Goal: Task Accomplishment & Management: Use online tool/utility

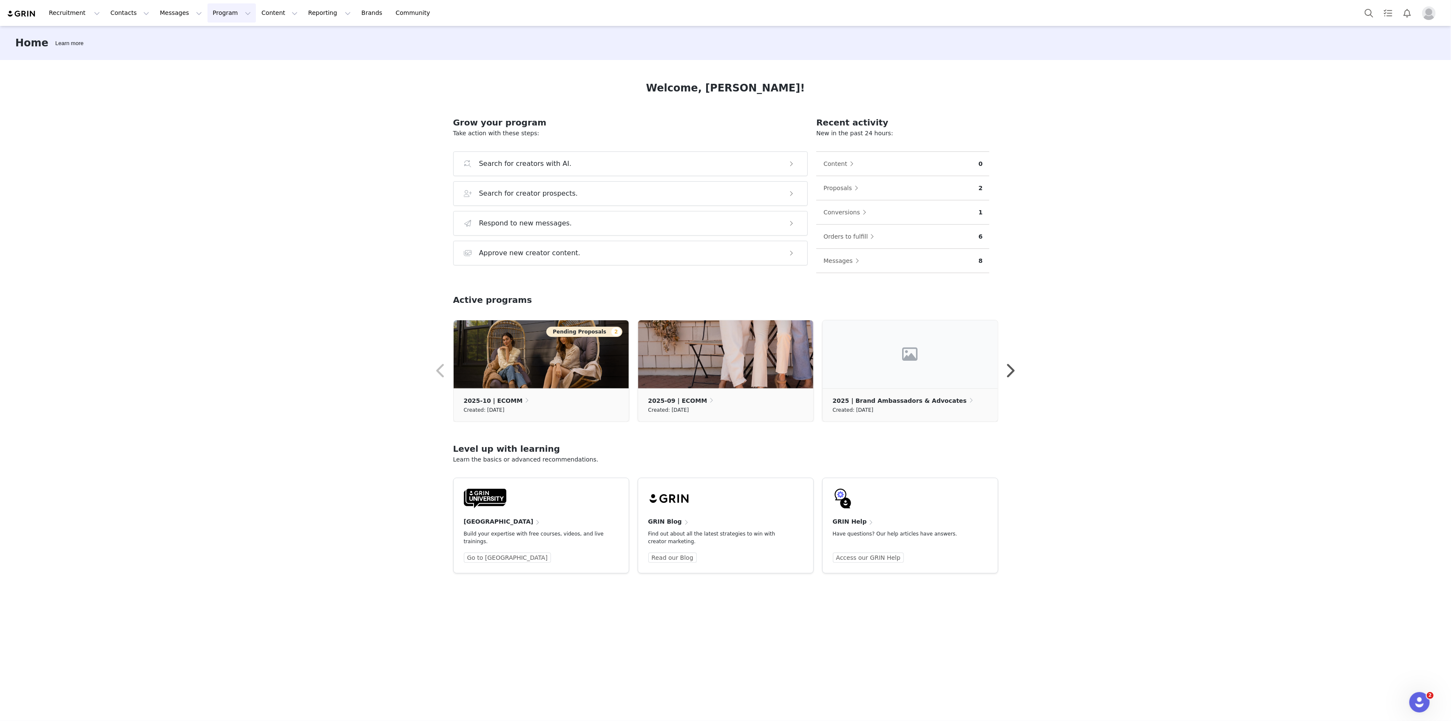
click at [210, 15] on button "Program Program" at bounding box center [232, 12] width 48 height 19
click at [210, 38] on p "Activations" at bounding box center [209, 37] width 33 height 9
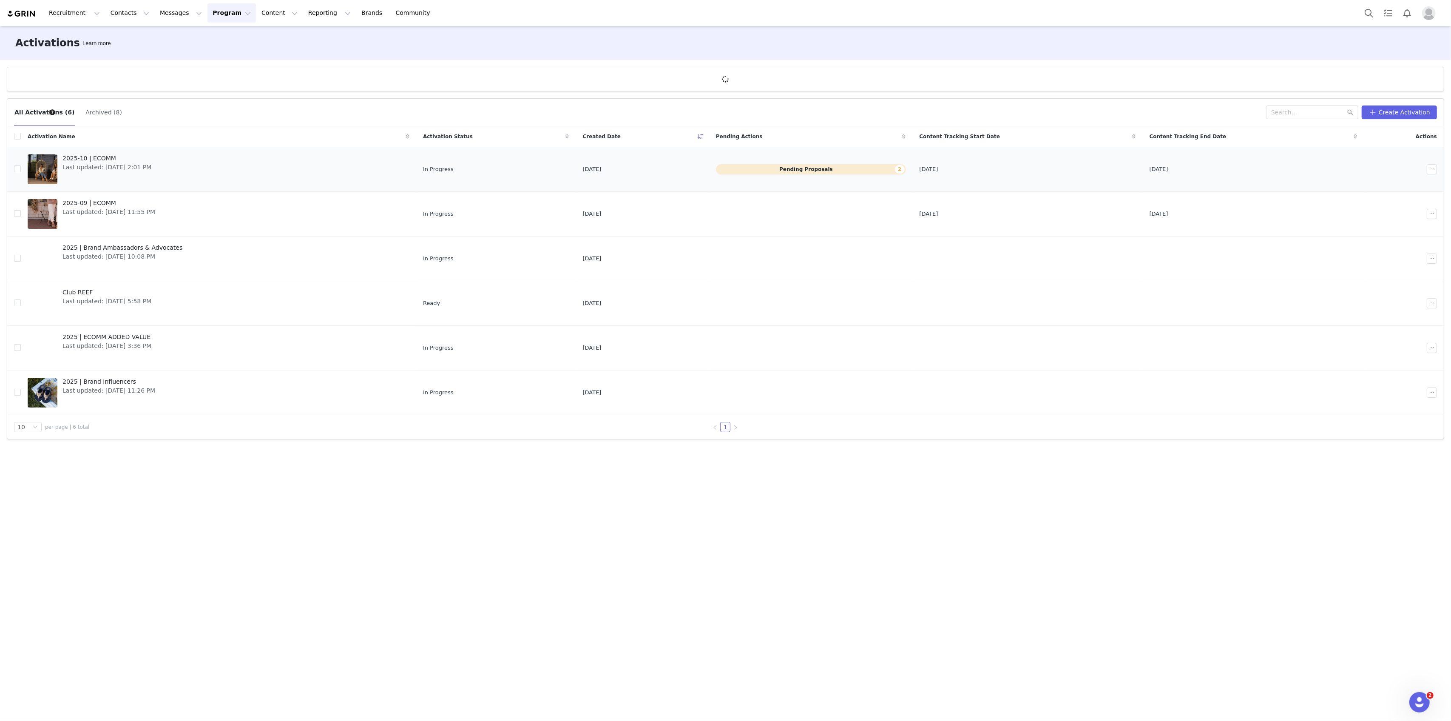
click at [299, 155] on link "2025-10 | ECOMM Last updated: [DATE] 2:01 PM" at bounding box center [219, 169] width 382 height 34
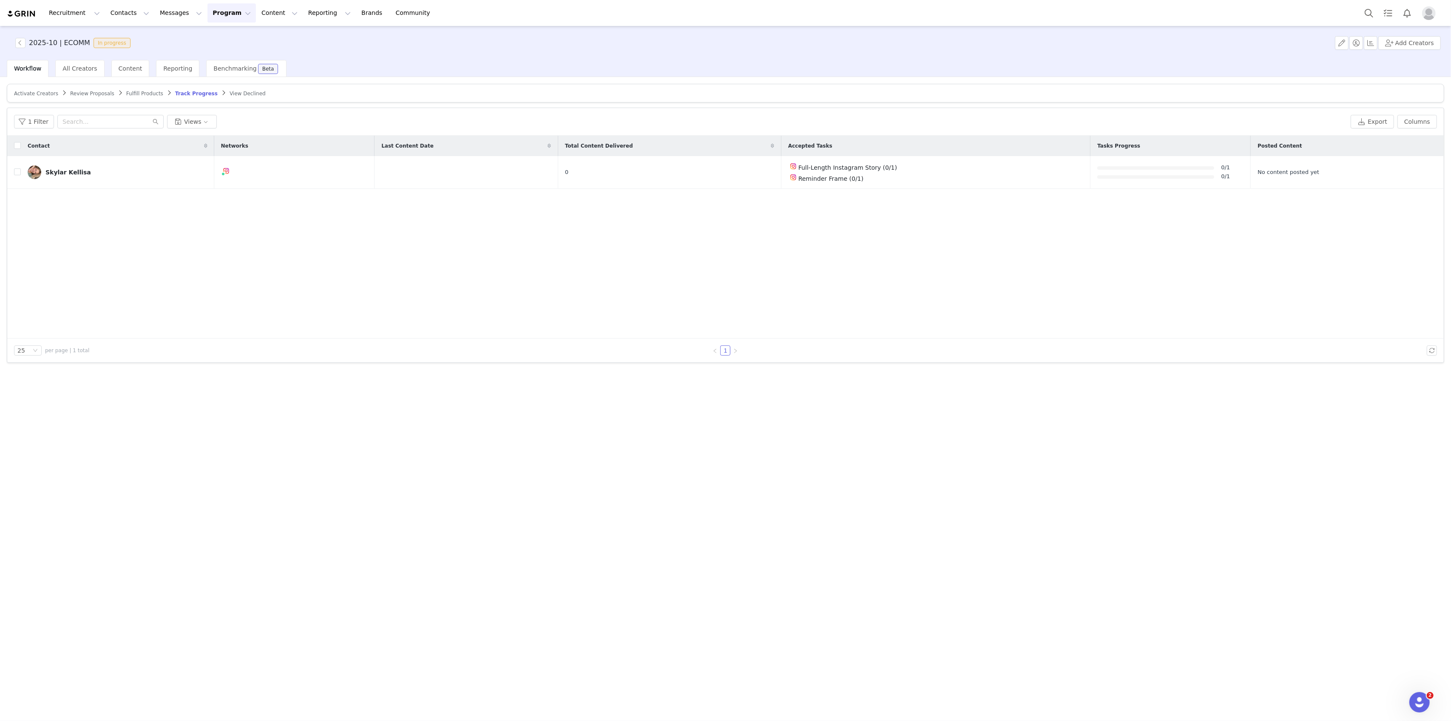
click at [91, 91] on span "Review Proposals" at bounding box center [92, 94] width 44 height 6
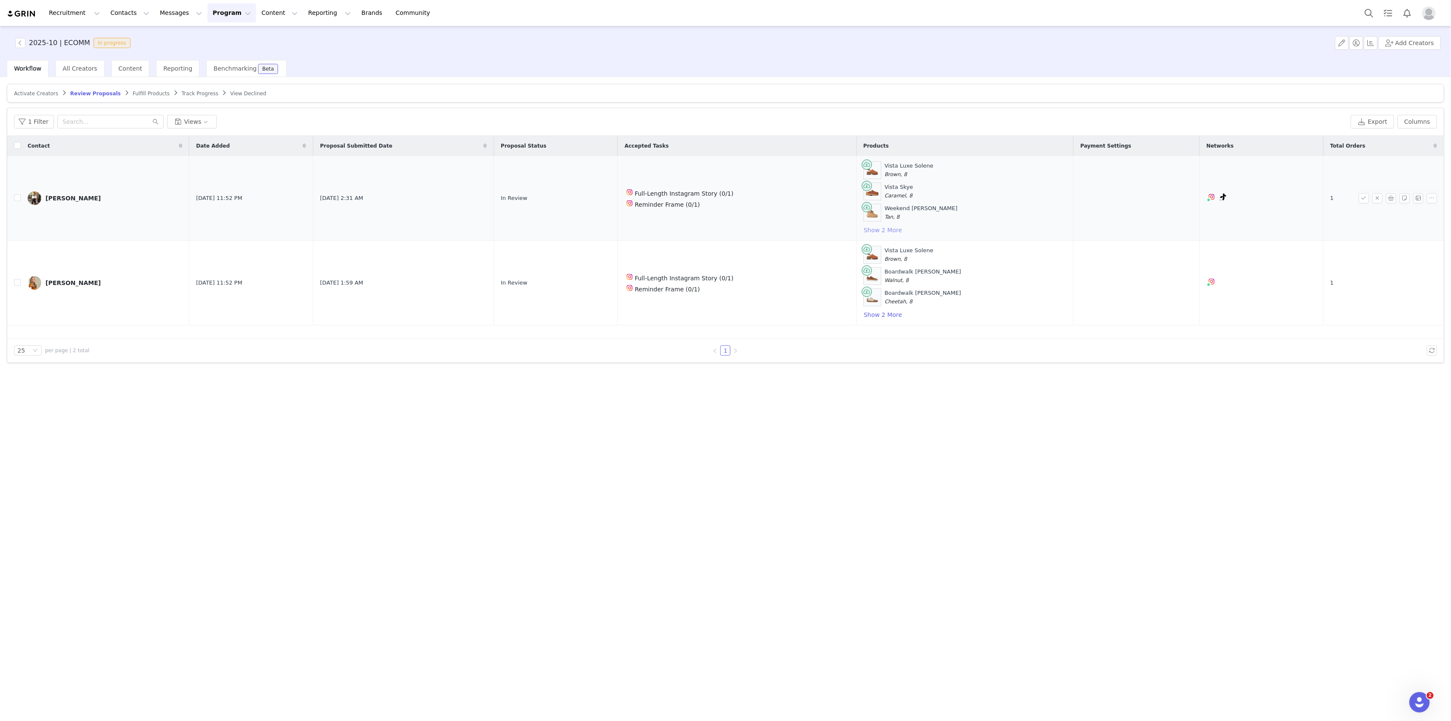
click at [882, 231] on button "Show 2 More" at bounding box center [883, 230] width 39 height 10
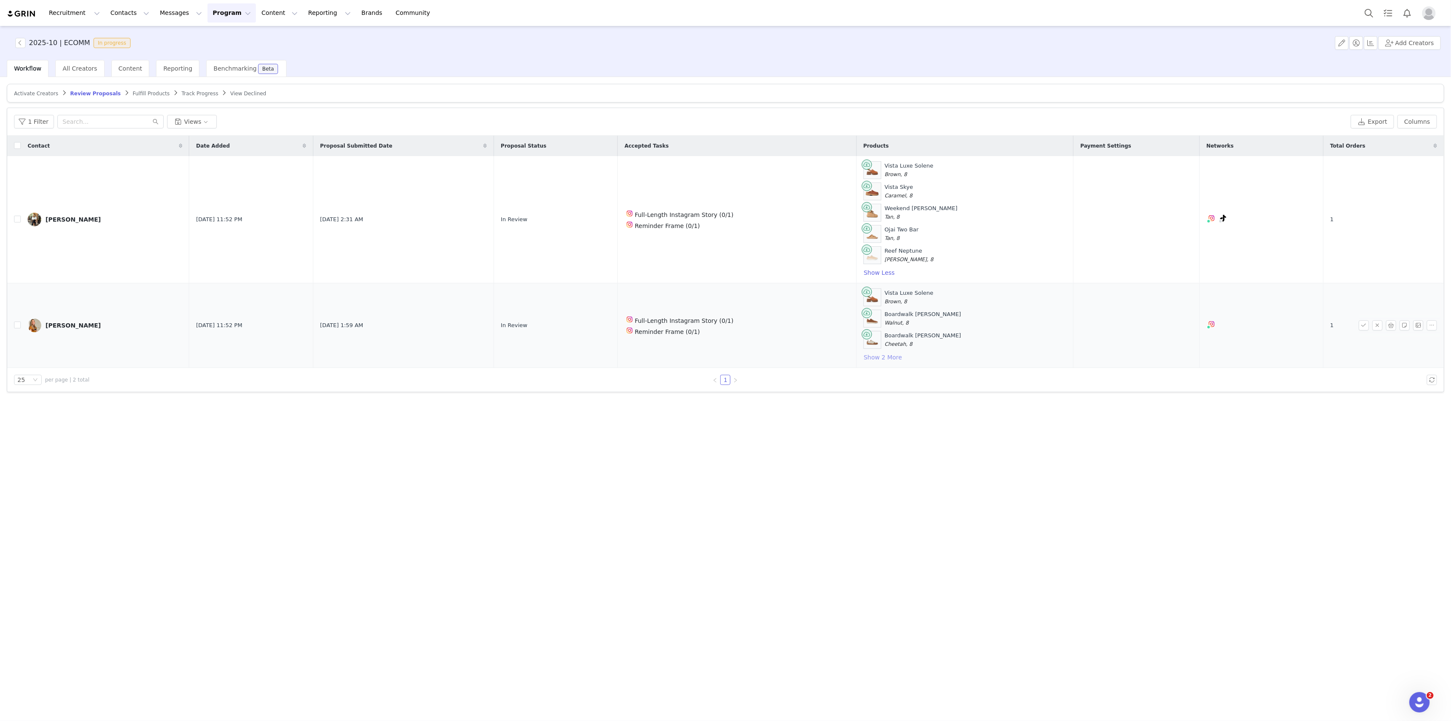
click at [890, 355] on button "Show 2 More" at bounding box center [883, 357] width 39 height 10
click at [1365, 343] on button "button" at bounding box center [1364, 346] width 10 height 10
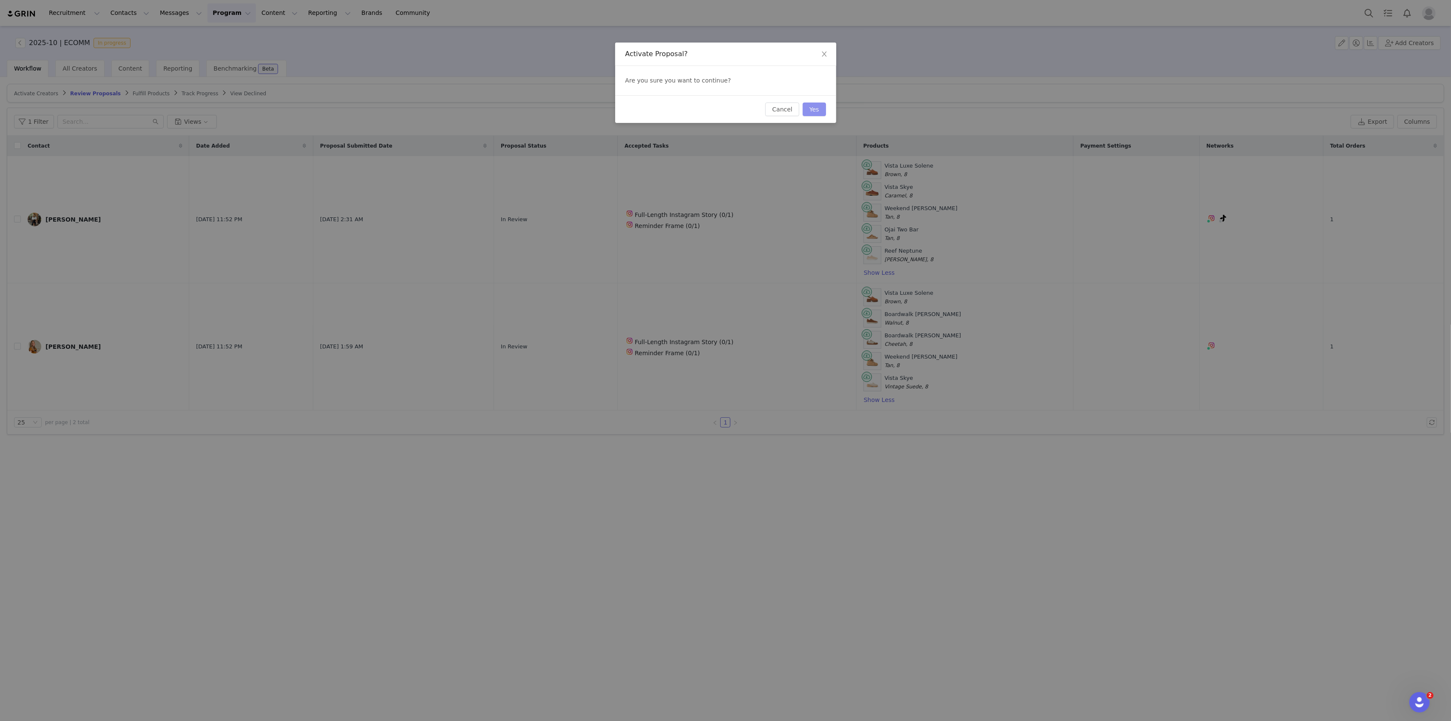
click at [816, 107] on button "Yes" at bounding box center [814, 109] width 23 height 14
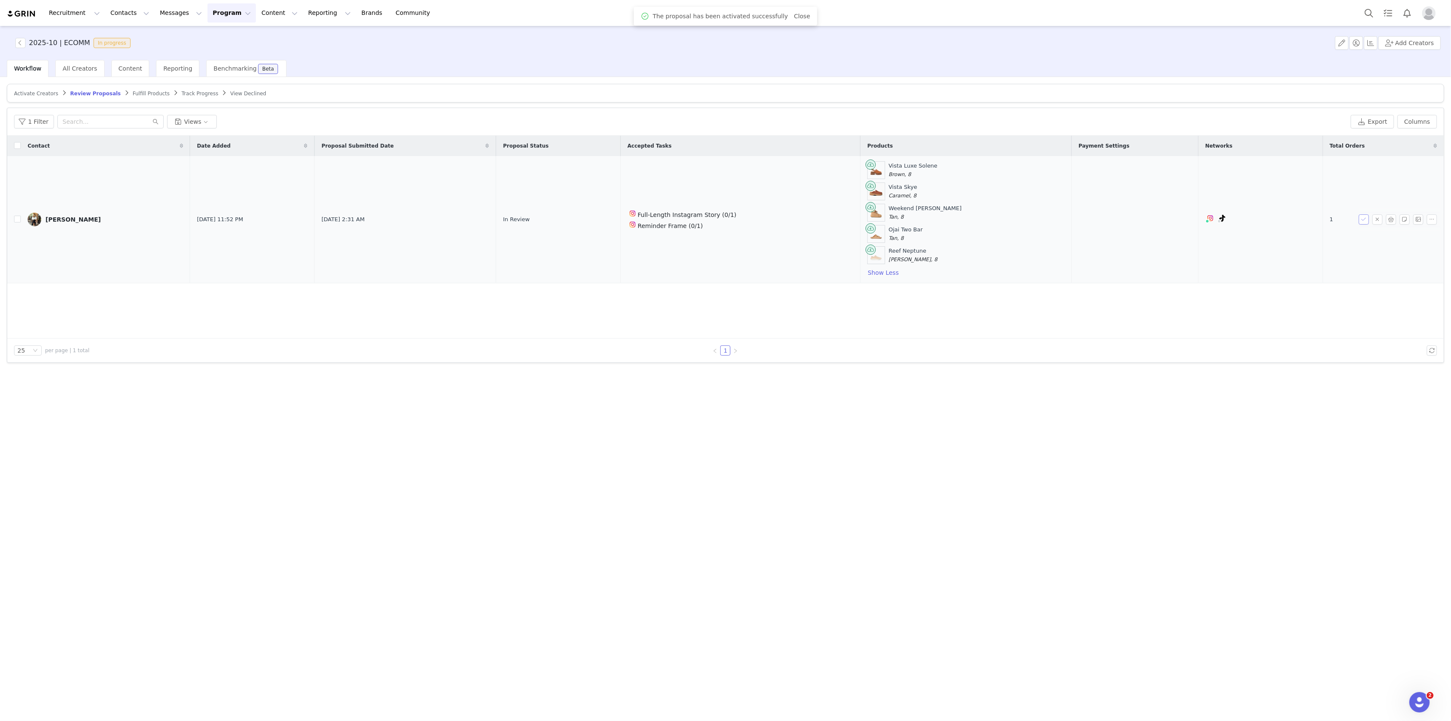
click at [1361, 219] on button "button" at bounding box center [1364, 219] width 10 height 10
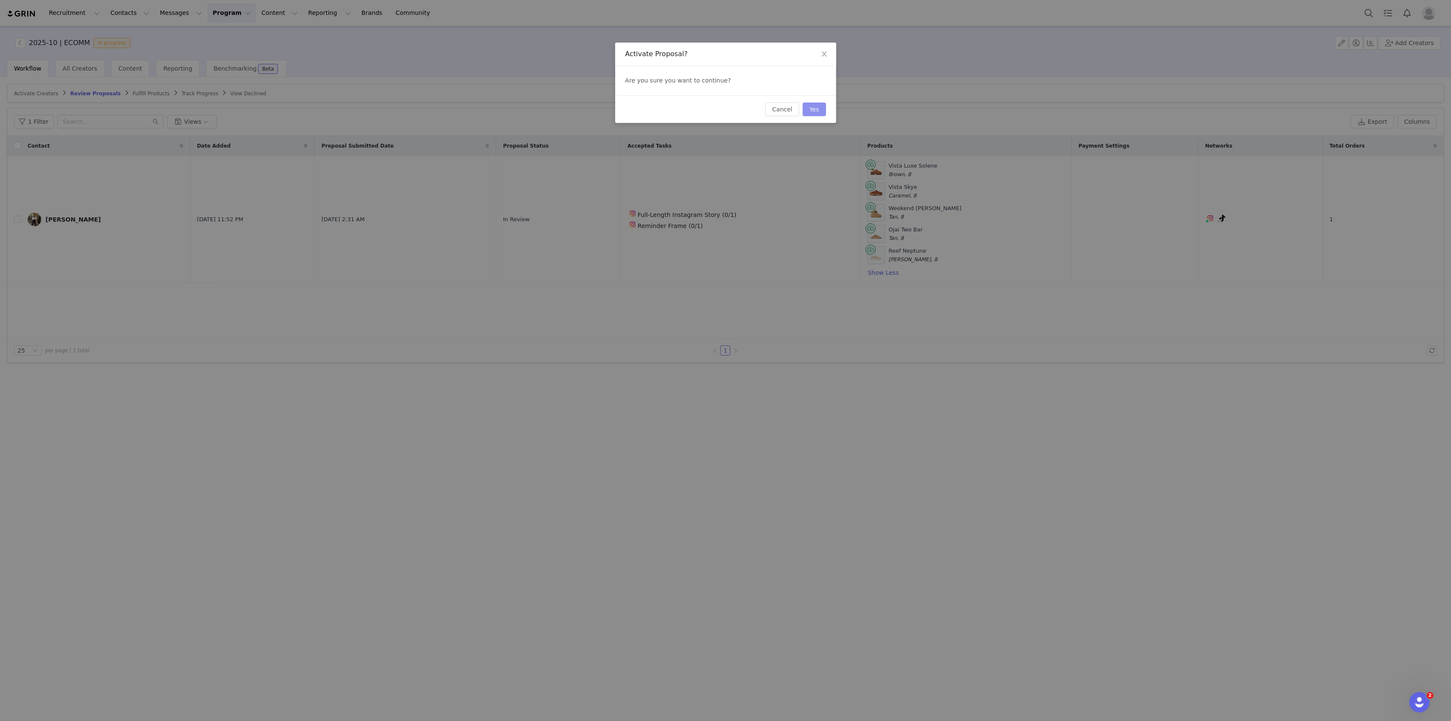
click at [814, 112] on button "Yes" at bounding box center [814, 109] width 23 height 14
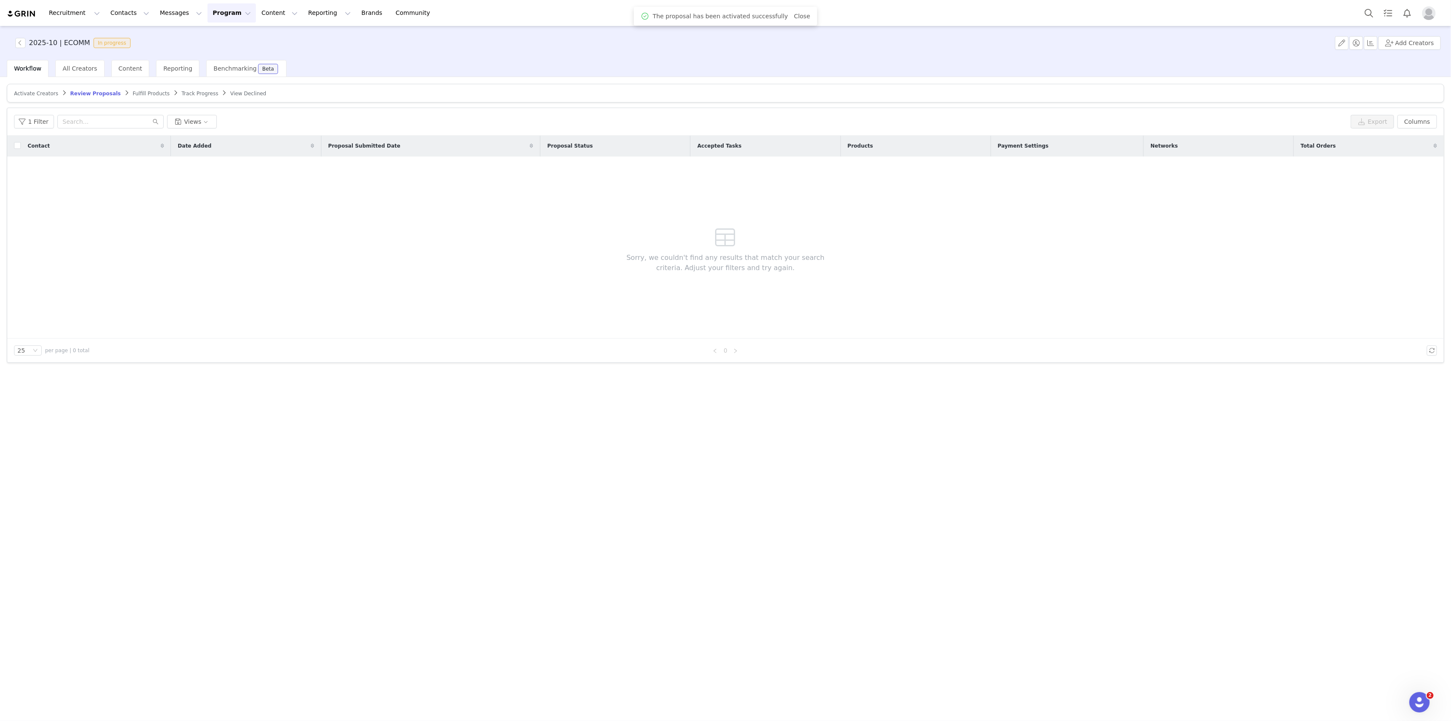
click at [133, 91] on span "Fulfill Products" at bounding box center [151, 94] width 37 height 6
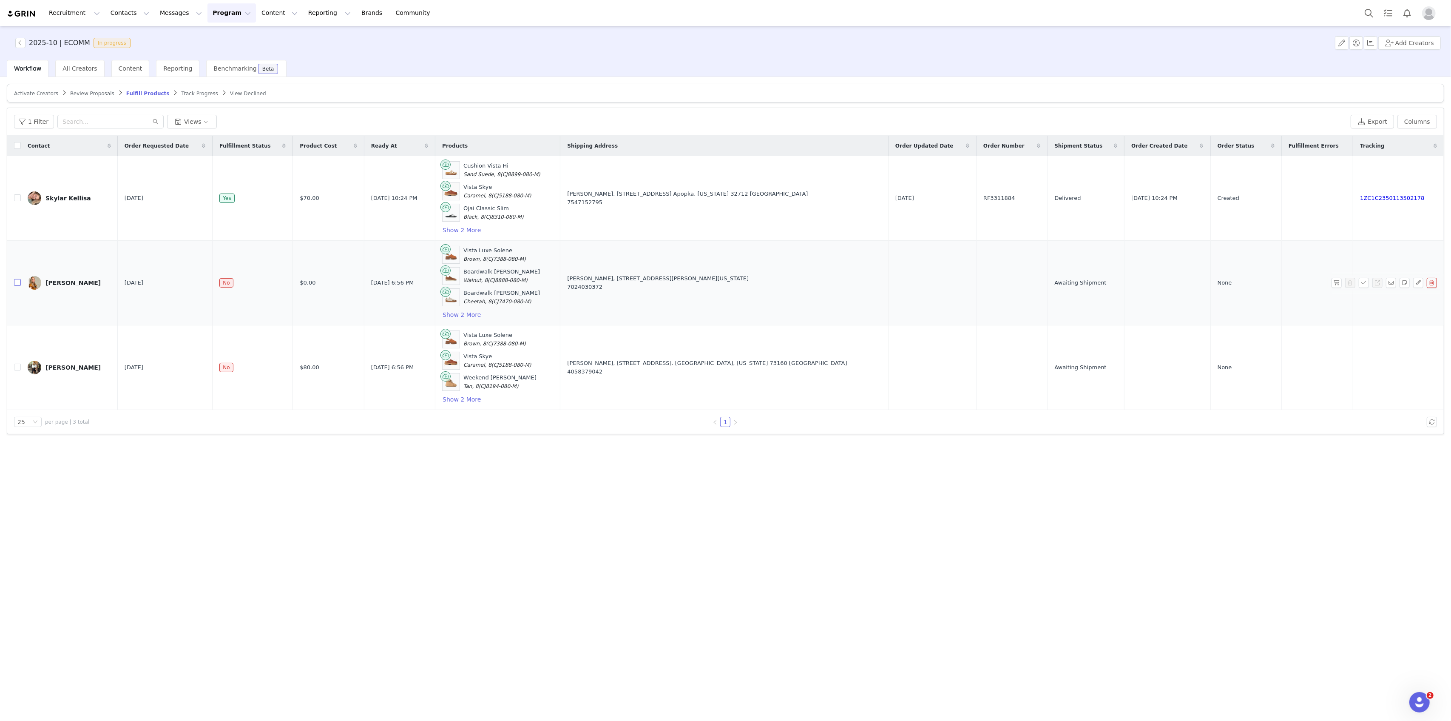
click at [17, 282] on input "checkbox" at bounding box center [17, 282] width 7 height 7
checkbox input "true"
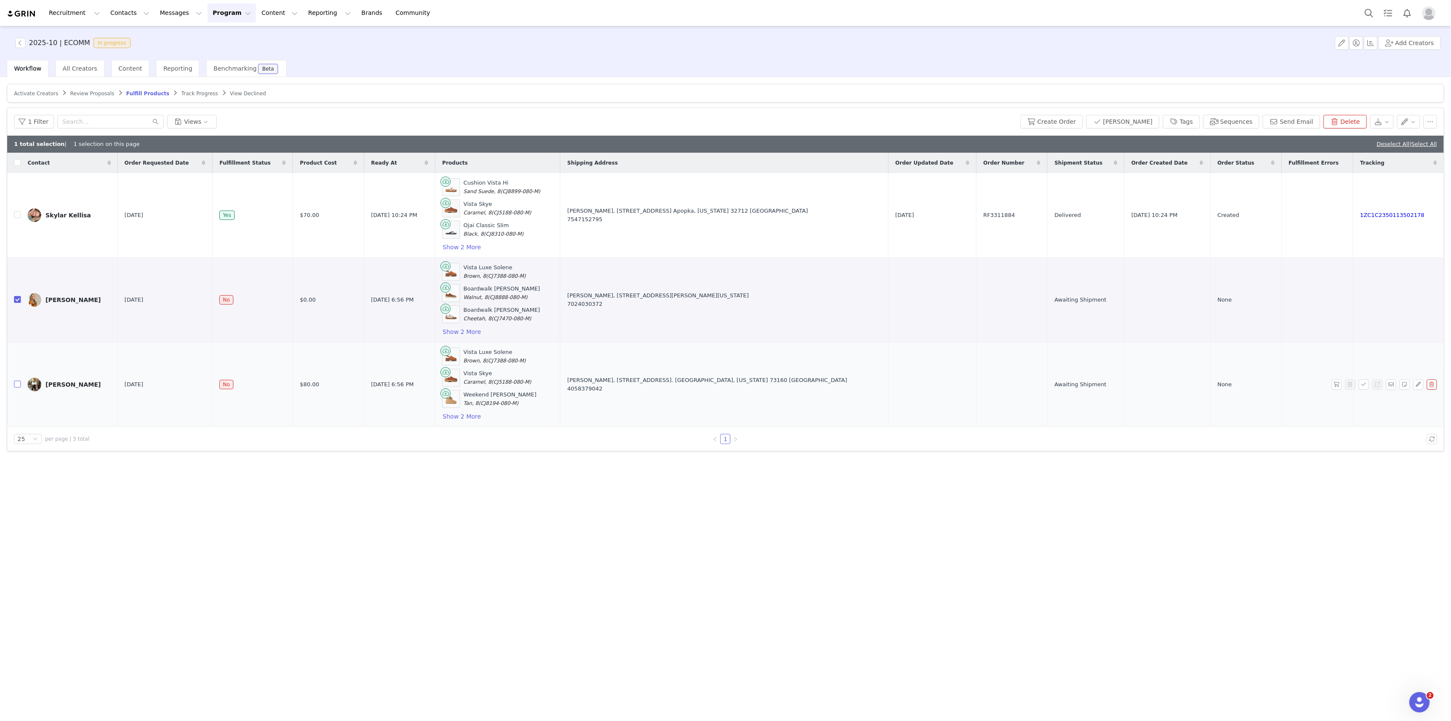
click at [16, 384] on input "checkbox" at bounding box center [17, 384] width 7 height 7
checkbox input "true"
click at [1079, 117] on button "Create Order" at bounding box center [1052, 122] width 63 height 14
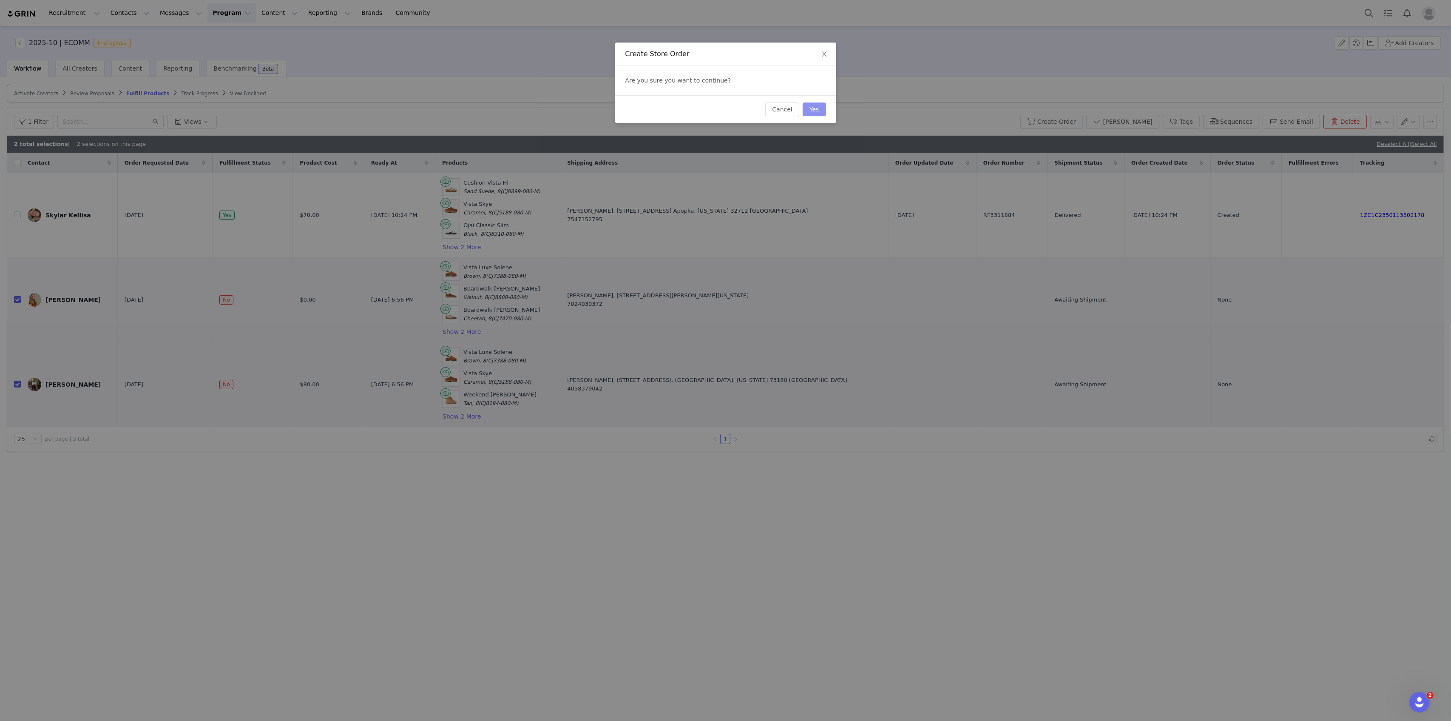
click at [809, 103] on button "Yes" at bounding box center [814, 109] width 23 height 14
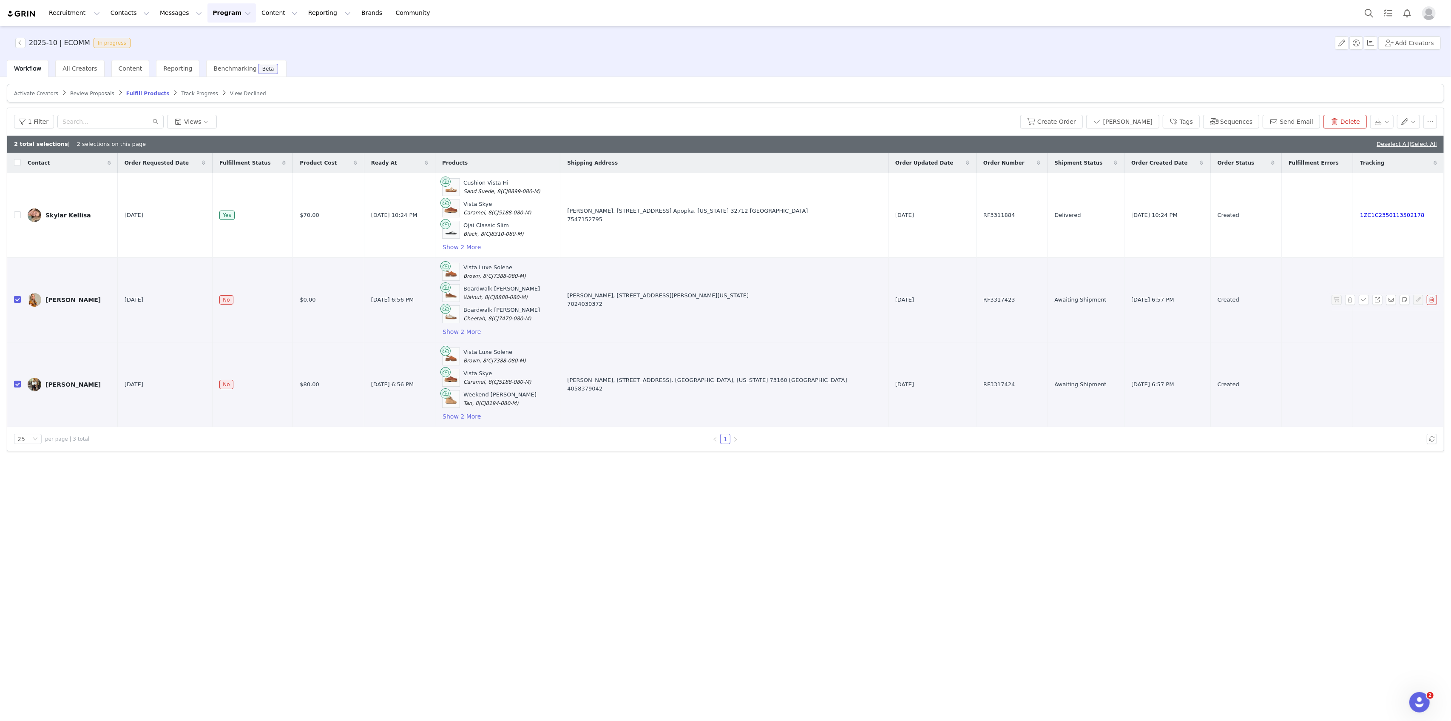
click at [984, 297] on span "RF3317423" at bounding box center [999, 300] width 31 height 9
copy span "RF3317423"
click at [984, 381] on span "RF3317424" at bounding box center [999, 384] width 31 height 9
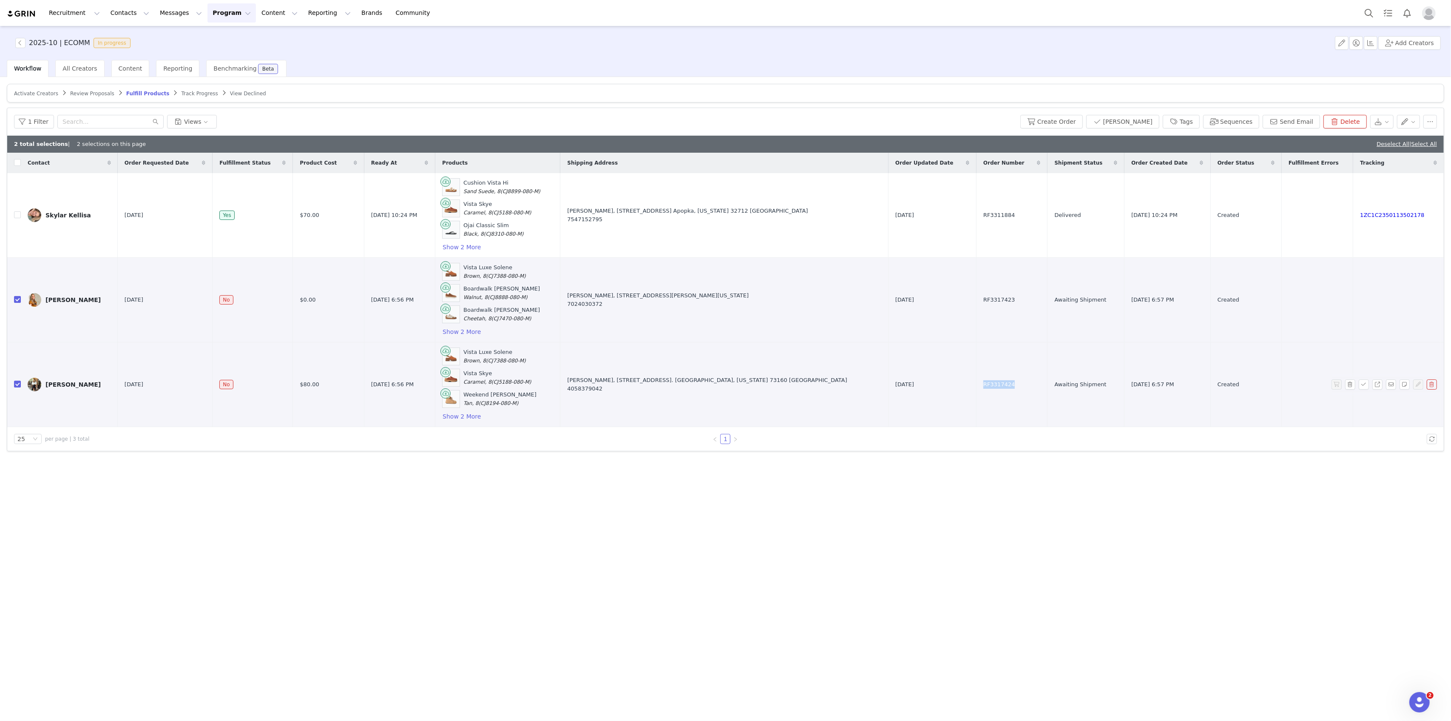
copy span "RF3317424"
